Goal: Task Accomplishment & Management: Use online tool/utility

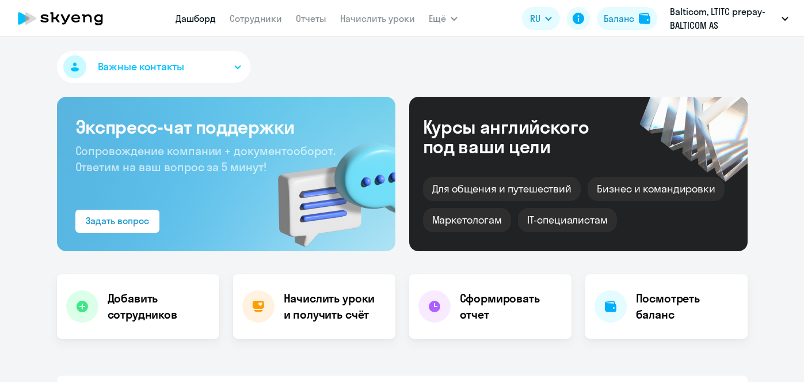
select select "30"
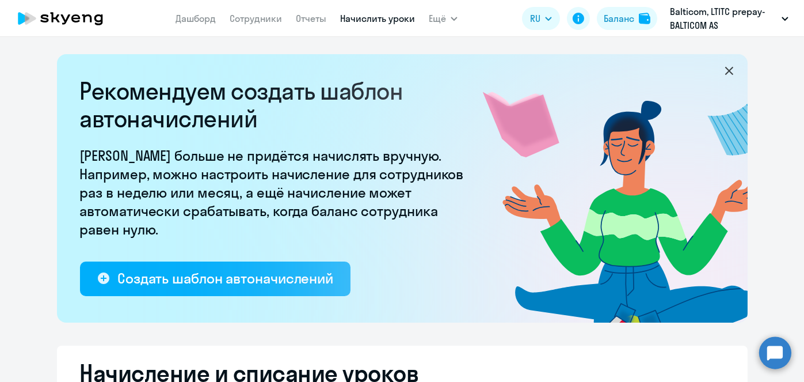
select select "10"
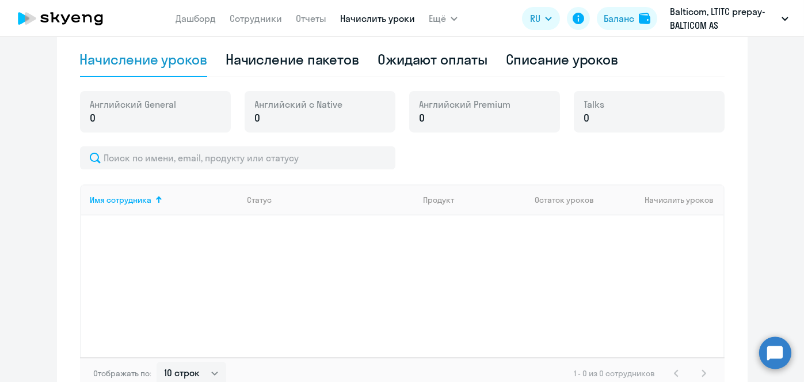
scroll to position [365, 0]
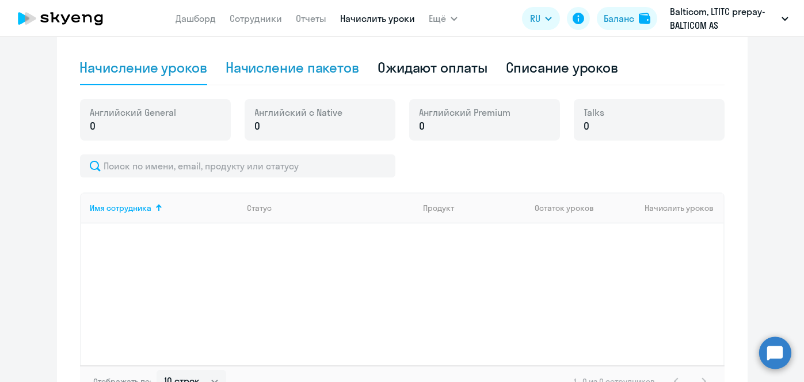
click at [334, 74] on div "Начисление пакетов" at bounding box center [293, 67] width 134 height 18
select select "10"
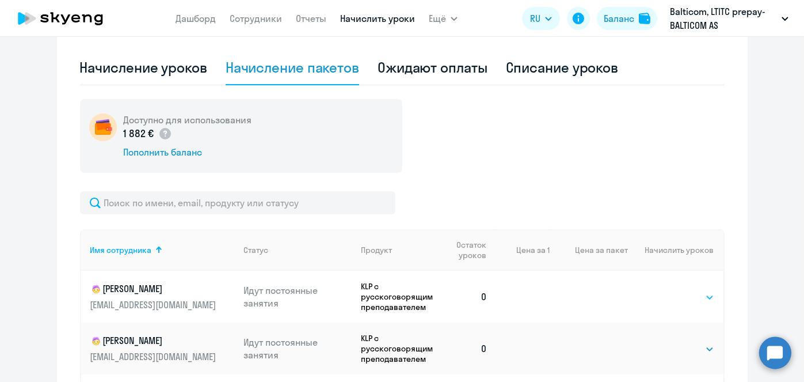
click at [705, 290] on select "Выбрать 4 8 16 32 64 96 128" at bounding box center [690, 297] width 47 height 14
select select "64"
click at [667, 290] on select "Выбрать 4 8 16 32 64 96 128" at bounding box center [690, 297] width 47 height 14
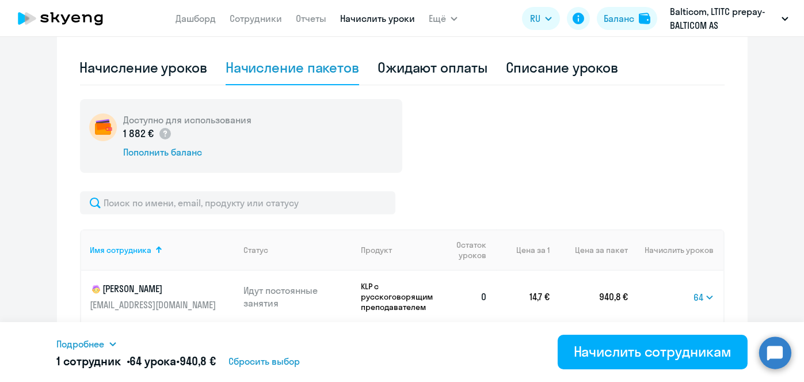
scroll to position [482, 0]
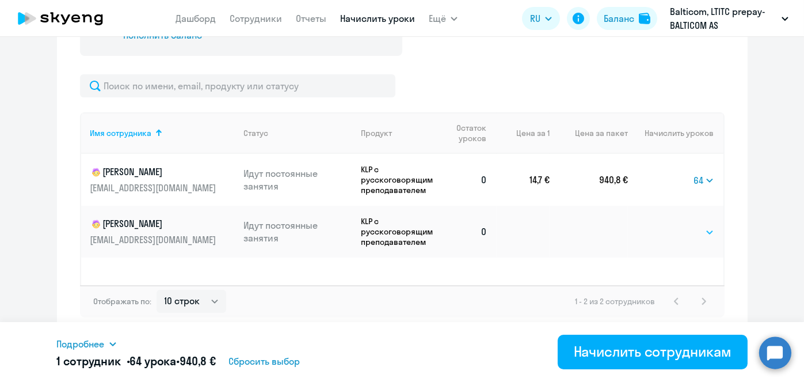
click at [698, 233] on select "Выбрать 4 8 16 32 64 96 128" at bounding box center [690, 232] width 47 height 14
select select "64"
click at [667, 225] on select "Выбрать 4 8 16 32 64 96 128" at bounding box center [690, 232] width 47 height 14
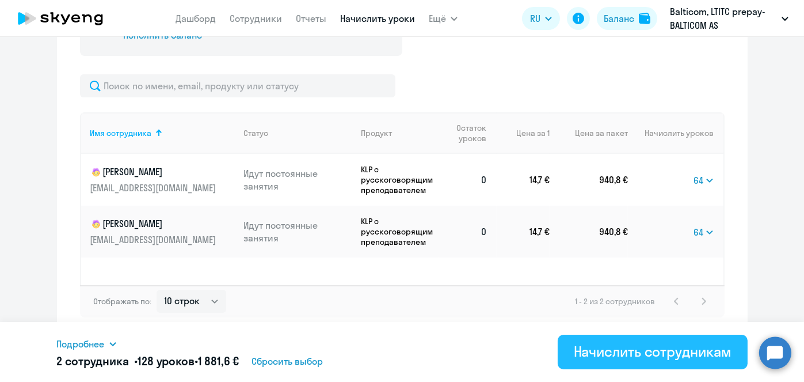
click at [700, 357] on div "Начислить сотрудникам" at bounding box center [653, 351] width 158 height 18
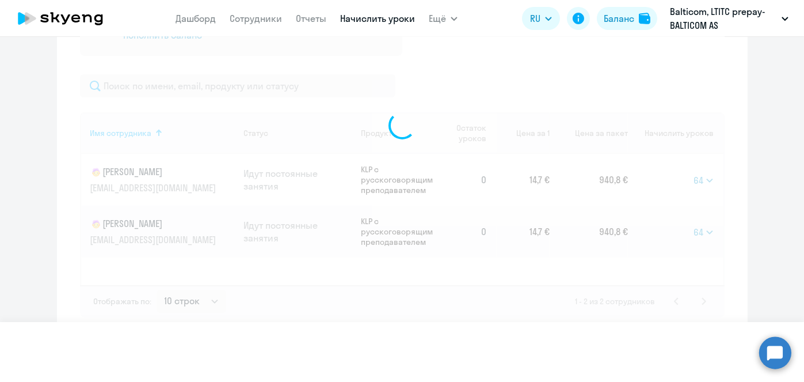
select select
